Goal: Use online tool/utility: Utilize a website feature to perform a specific function

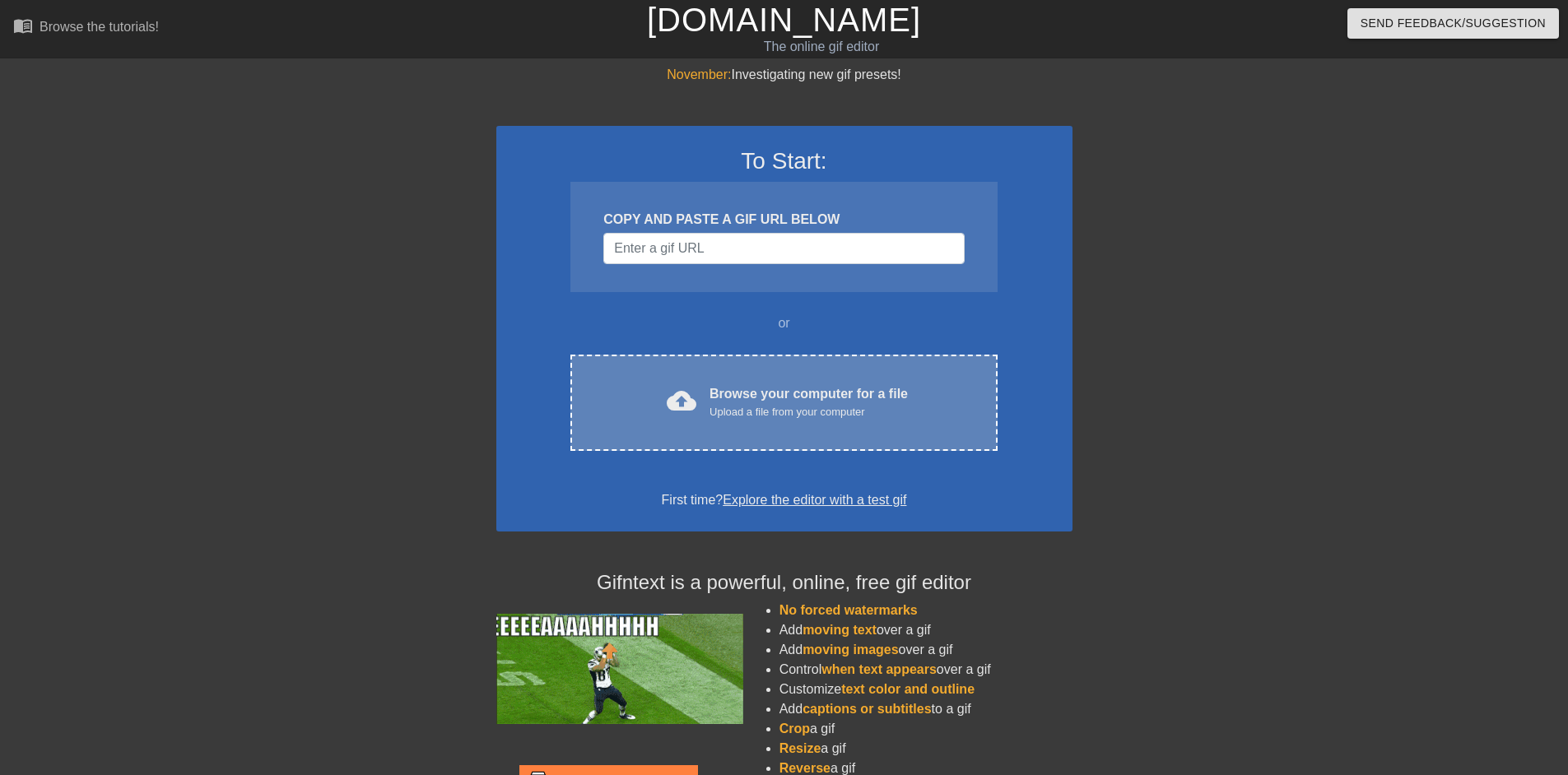
click at [694, 395] on span "cloud_upload" at bounding box center [681, 400] width 29 height 29
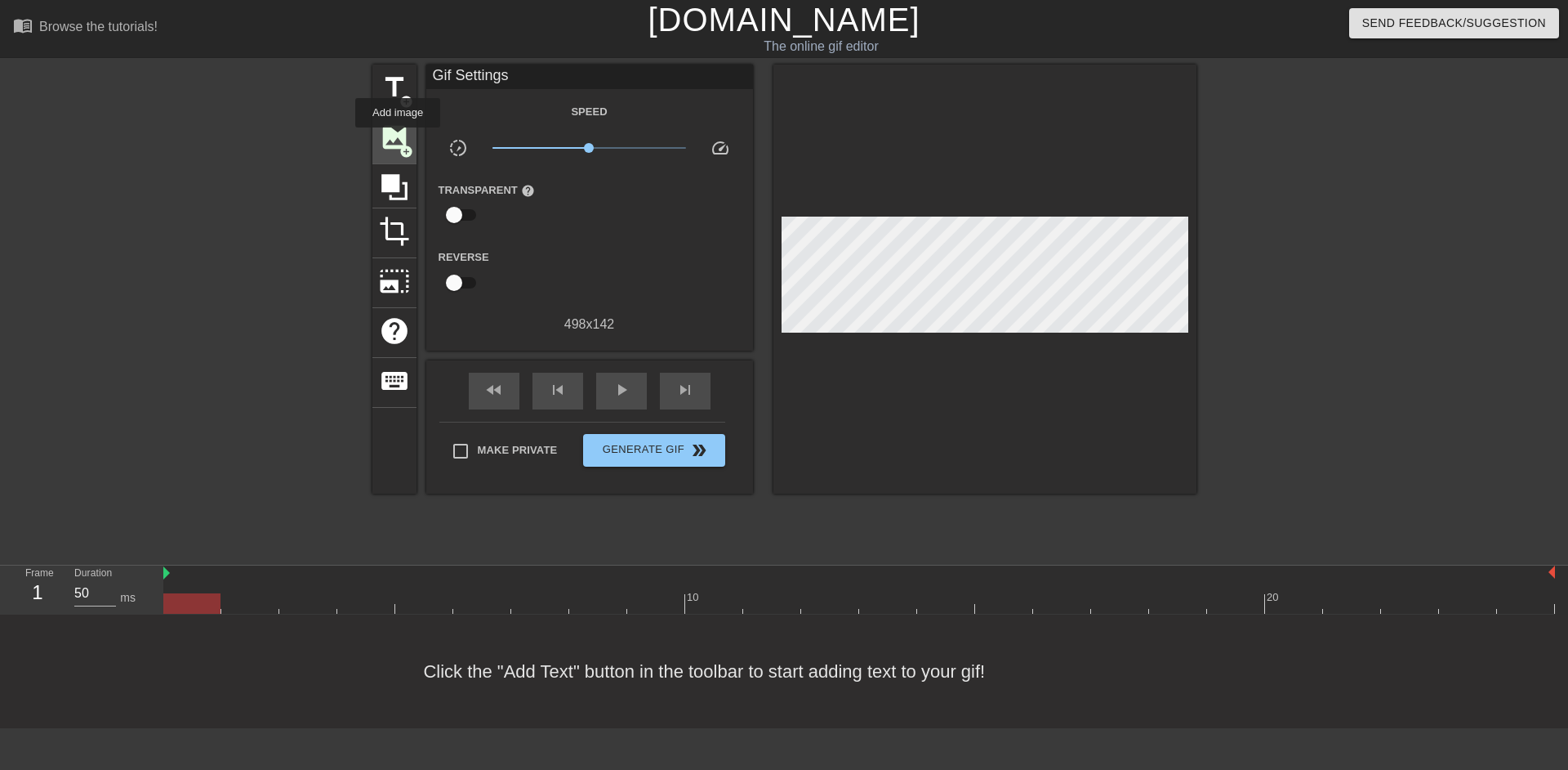
click at [398, 139] on span "image" at bounding box center [394, 137] width 31 height 31
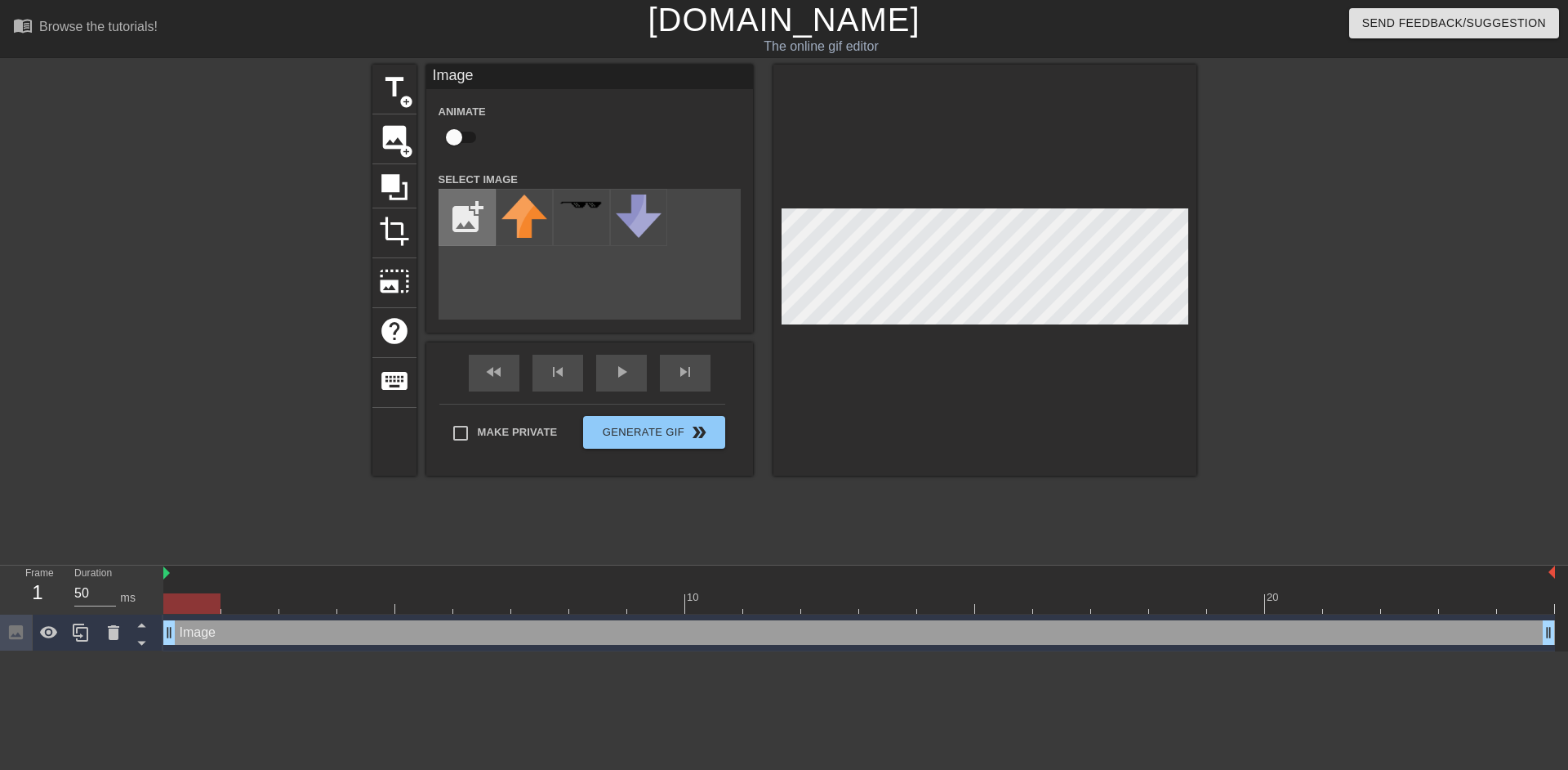
click at [473, 212] on input "file" at bounding box center [468, 218] width 56 height 56
type input "C:\fakepath\b1b75537-1503-4405-99fc-cc09e2f5c44e.jpg"
drag, startPoint x: 997, startPoint y: 324, endPoint x: 931, endPoint y: 336, distance: 67.1
click at [931, 336] on div at bounding box center [985, 270] width 423 height 411
click at [118, 636] on icon at bounding box center [114, 632] width 12 height 14
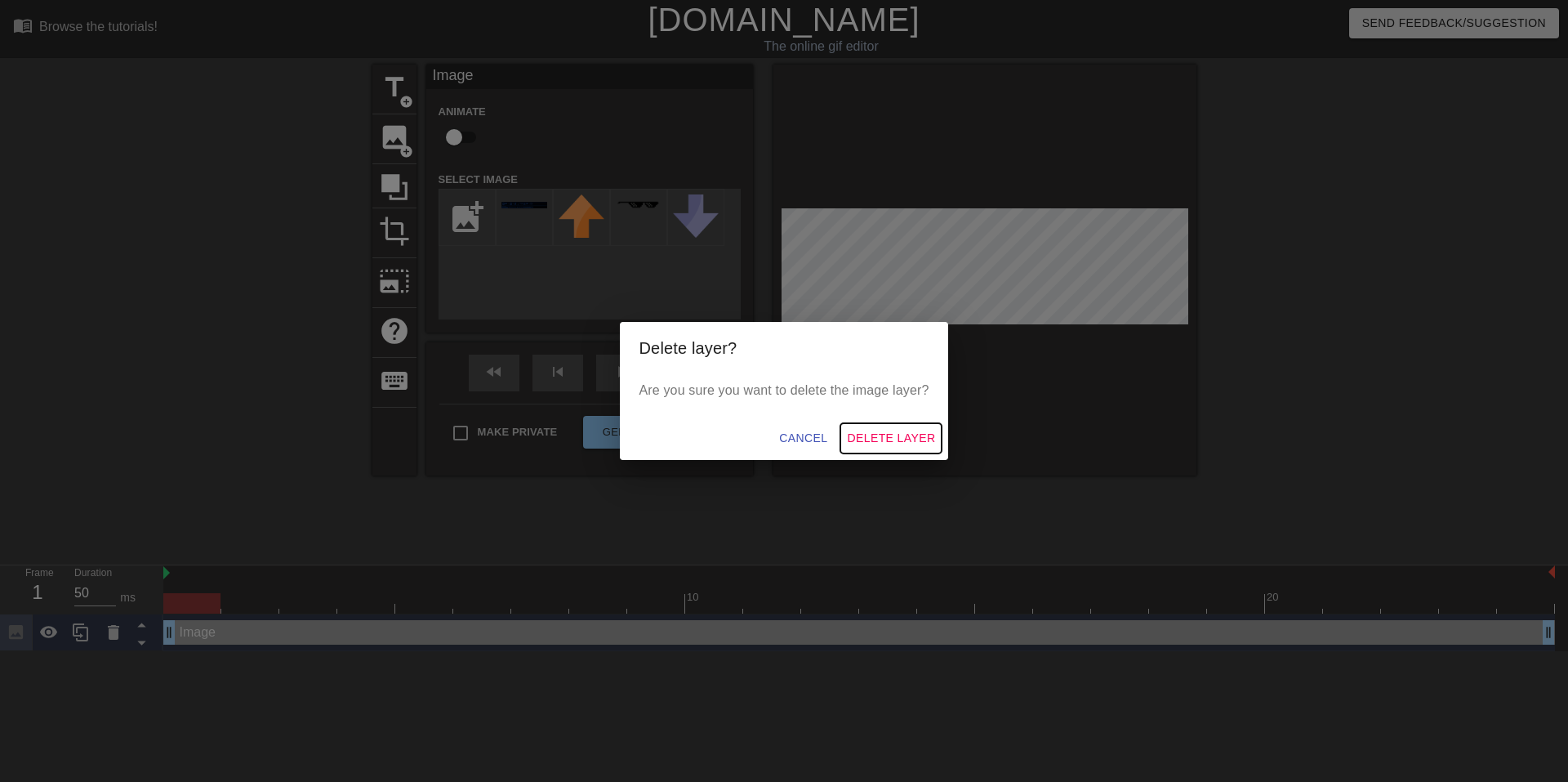
click at [898, 430] on span "Delete Layer" at bounding box center [890, 438] width 88 height 20
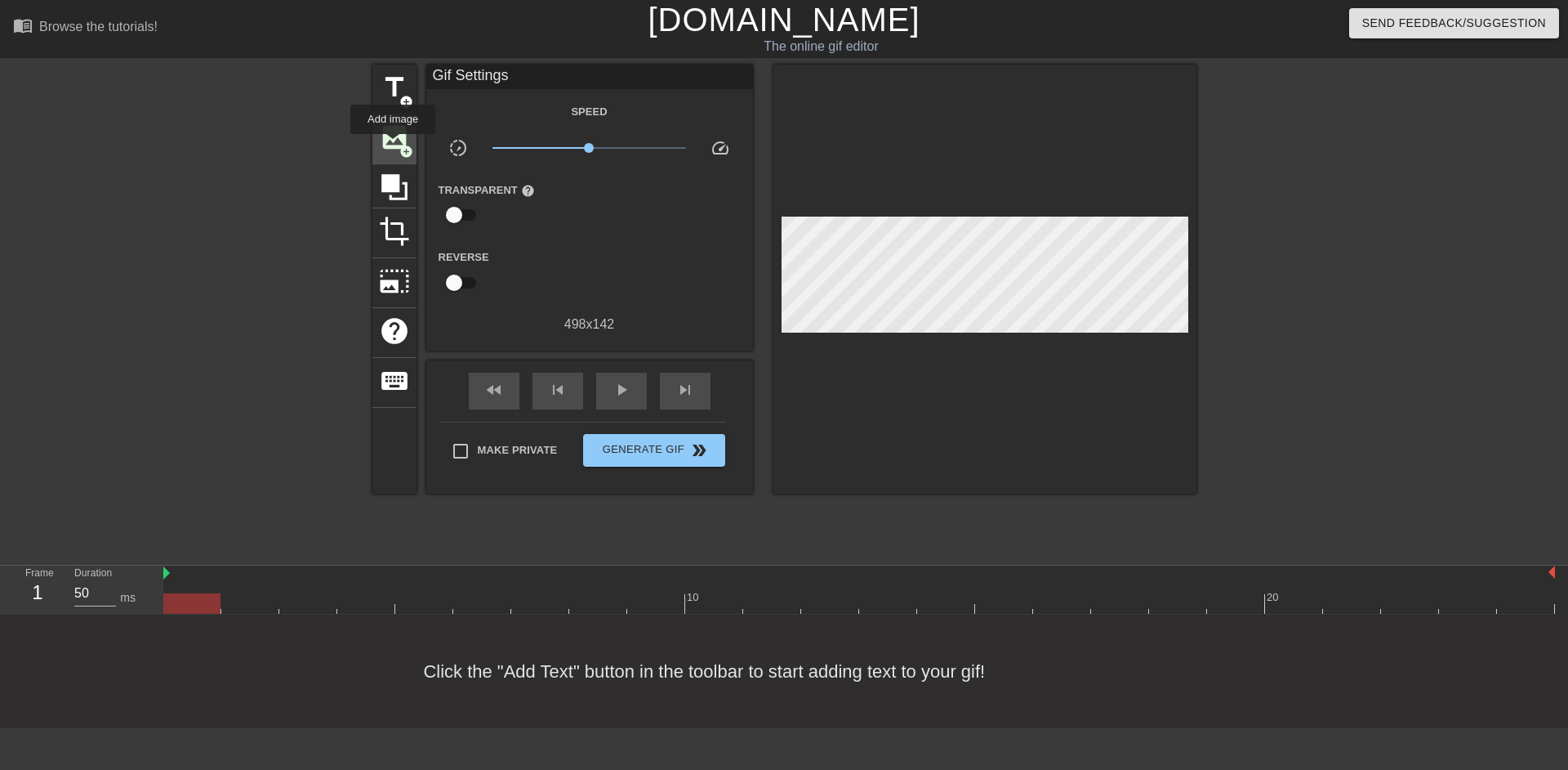
click at [392, 146] on span "image" at bounding box center [394, 137] width 31 height 31
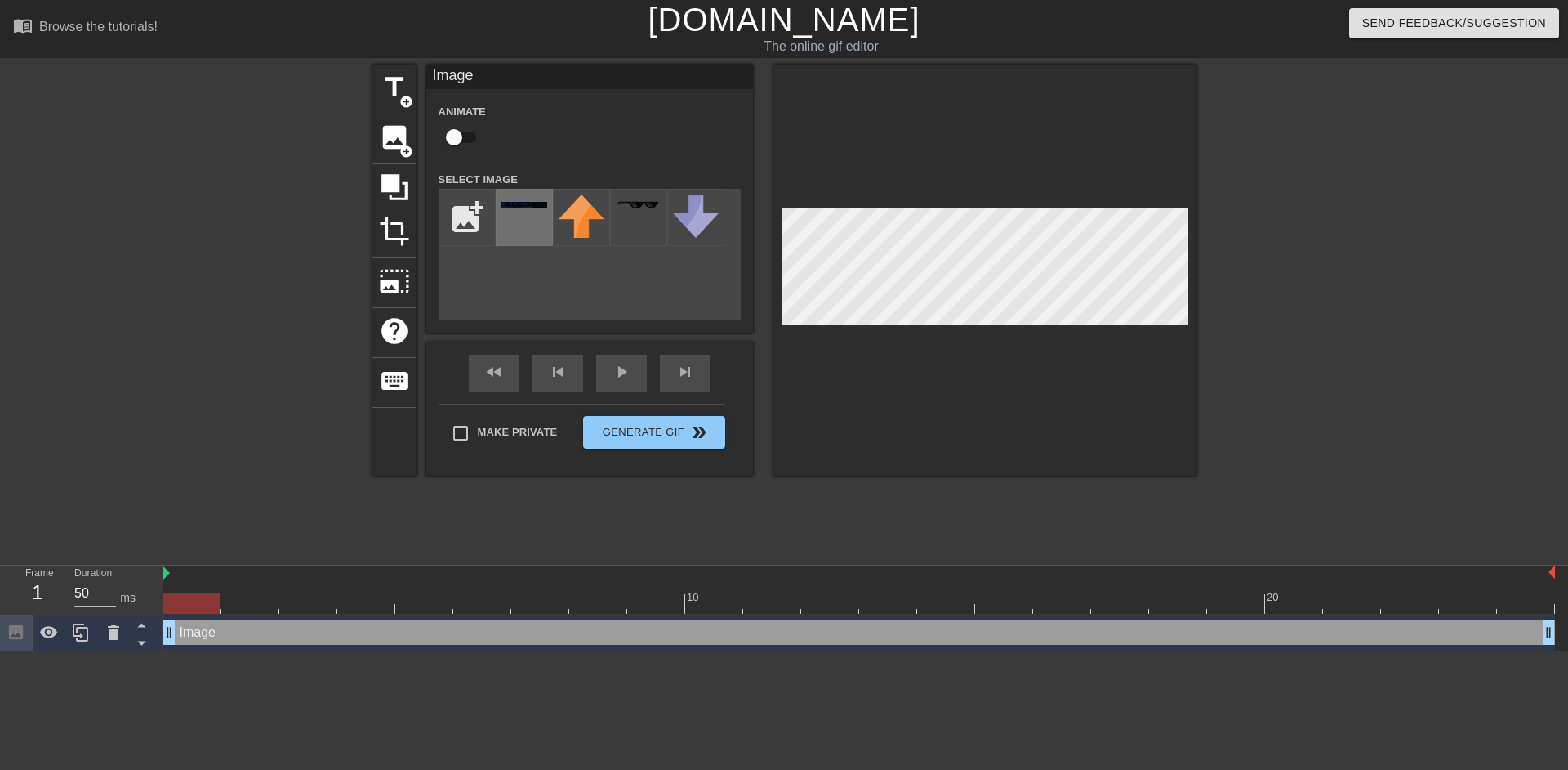
click at [516, 211] on div at bounding box center [524, 217] width 57 height 57
click at [1189, 225] on div at bounding box center [985, 270] width 423 height 411
click at [938, 361] on div at bounding box center [985, 270] width 423 height 411
